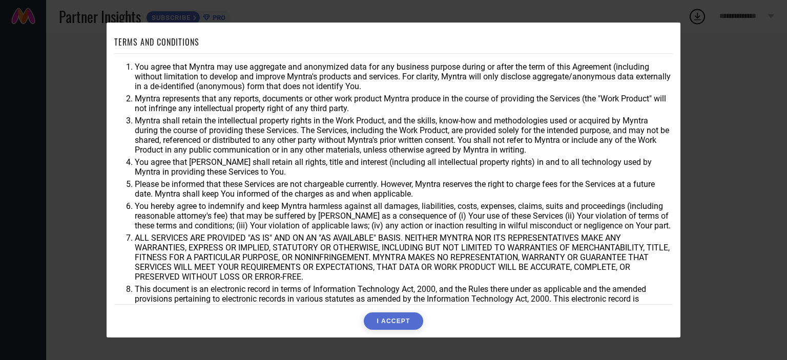
click at [385, 321] on button "I ACCEPT" at bounding box center [393, 320] width 59 height 17
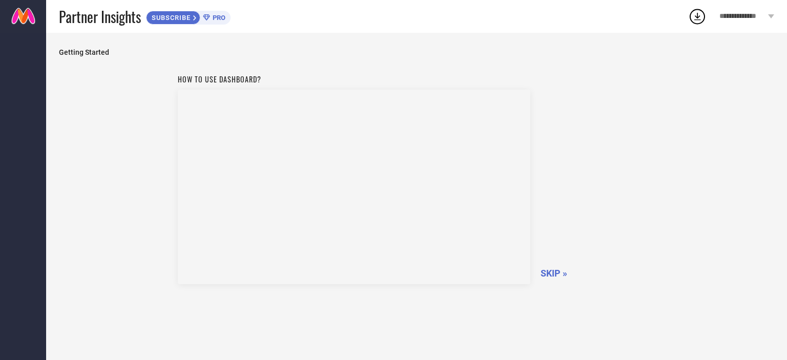
click at [565, 273] on span "SKIP »" at bounding box center [553, 273] width 27 height 11
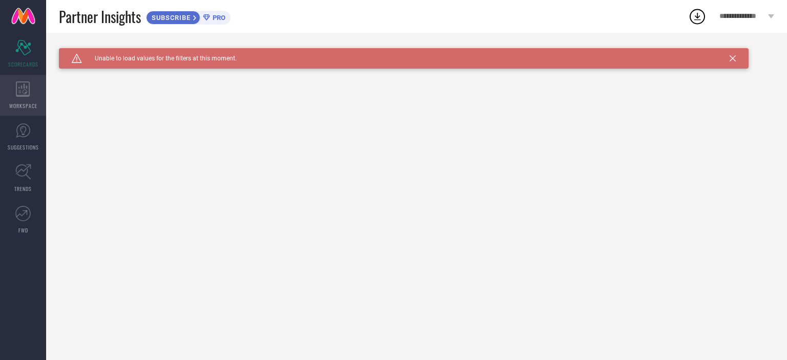
click at [26, 94] on icon at bounding box center [23, 88] width 14 height 15
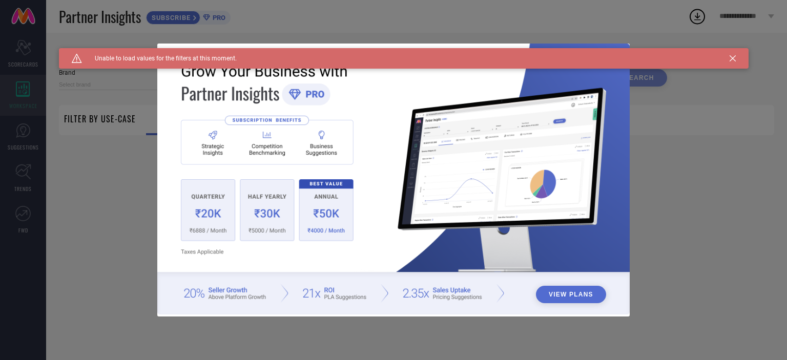
type input "1 STOP FASHION"
type input "All"
